Goal: Task Accomplishment & Management: Manage account settings

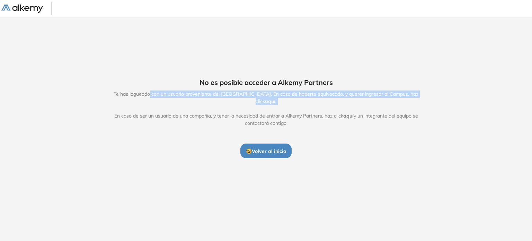
drag, startPoint x: 146, startPoint y: 94, endPoint x: 224, endPoint y: 142, distance: 92.2
click at [168, 111] on span "Te has logueado con un usuario proveniente del [GEOGRAPHIC_DATA]. En caso de ha…" at bounding box center [266, 108] width 320 height 36
click at [275, 149] on span "🤓 Volver al inicio" at bounding box center [266, 151] width 40 height 6
click at [276, 99] on span "aquí" at bounding box center [270, 101] width 10 height 6
